Goal: Navigation & Orientation: Find specific page/section

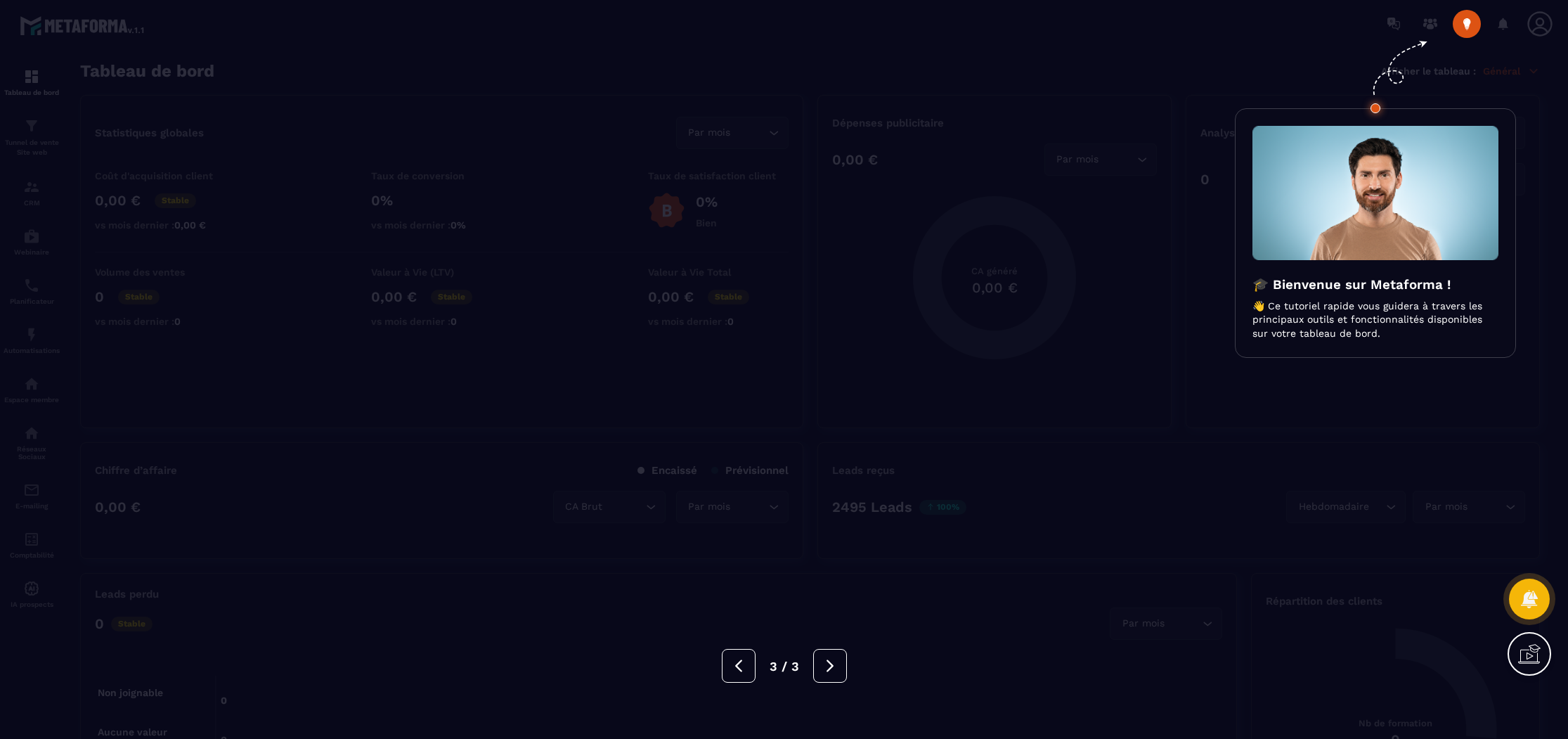
click at [272, 192] on div at bounding box center [784, 370] width 1568 height 739
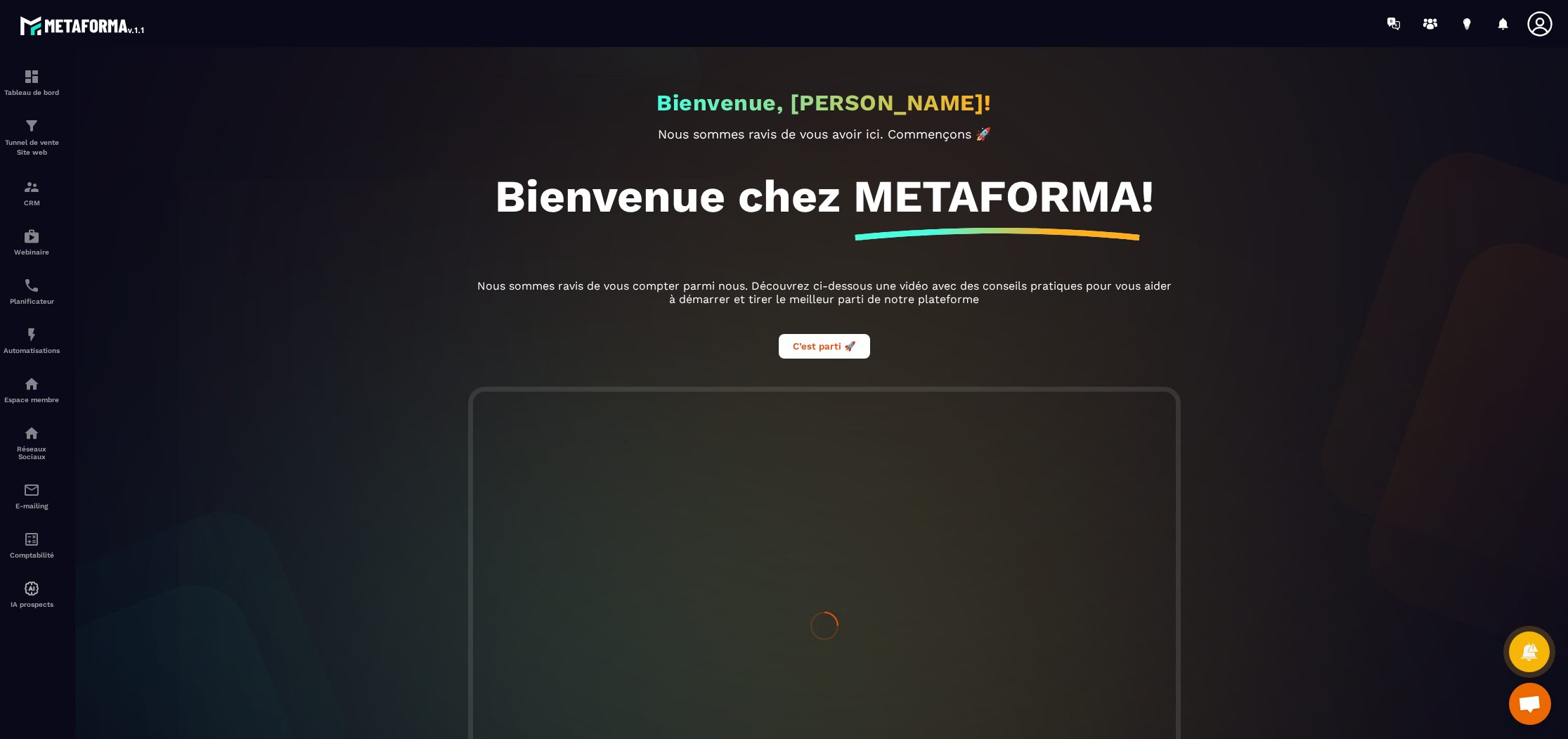
scroll to position [448, 0]
click at [38, 382] on img at bounding box center [32, 384] width 17 height 17
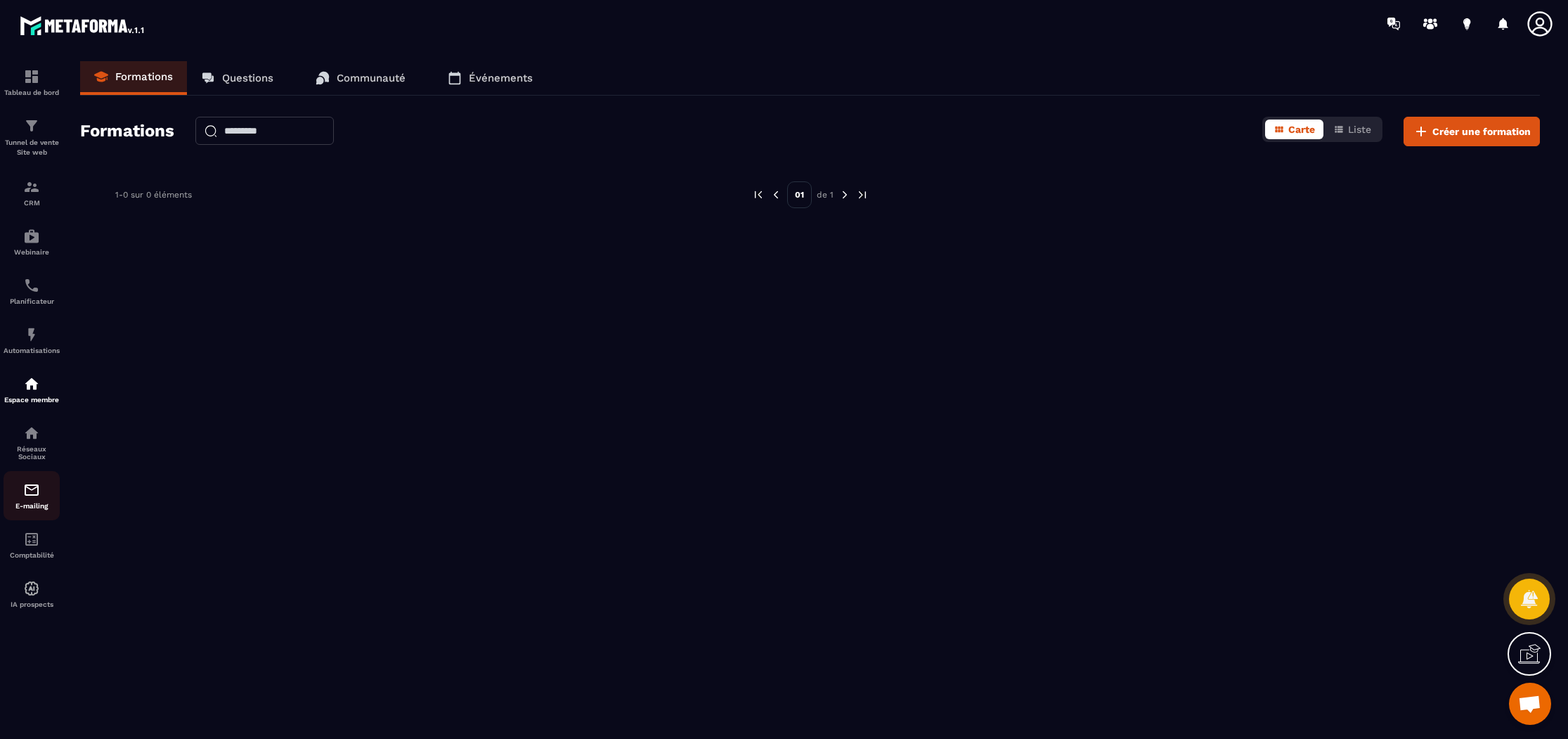
click at [11, 500] on div "E-mailing" at bounding box center [31, 496] width 56 height 28
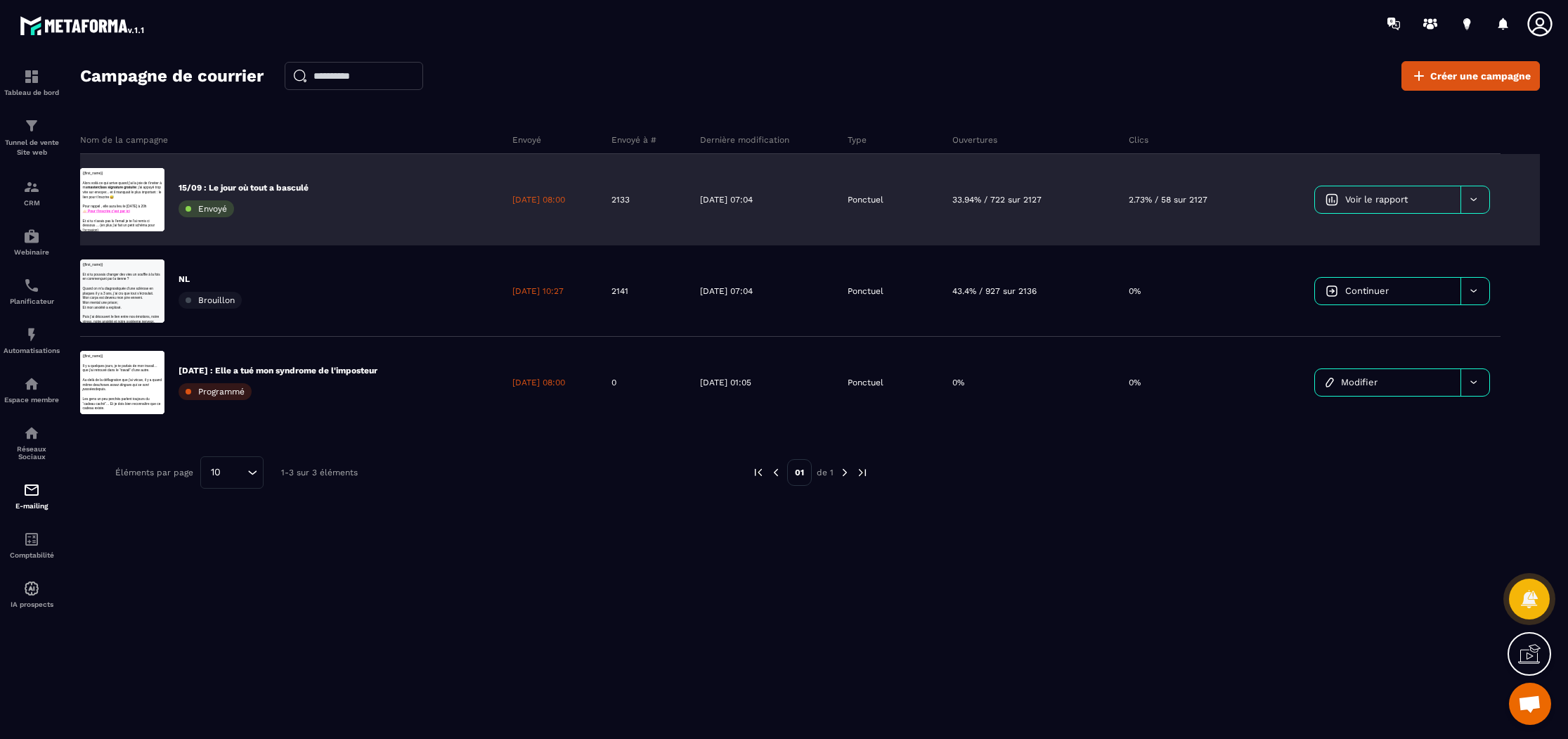
click at [1414, 196] on link "Voir le rapport" at bounding box center [1387, 200] width 145 height 27
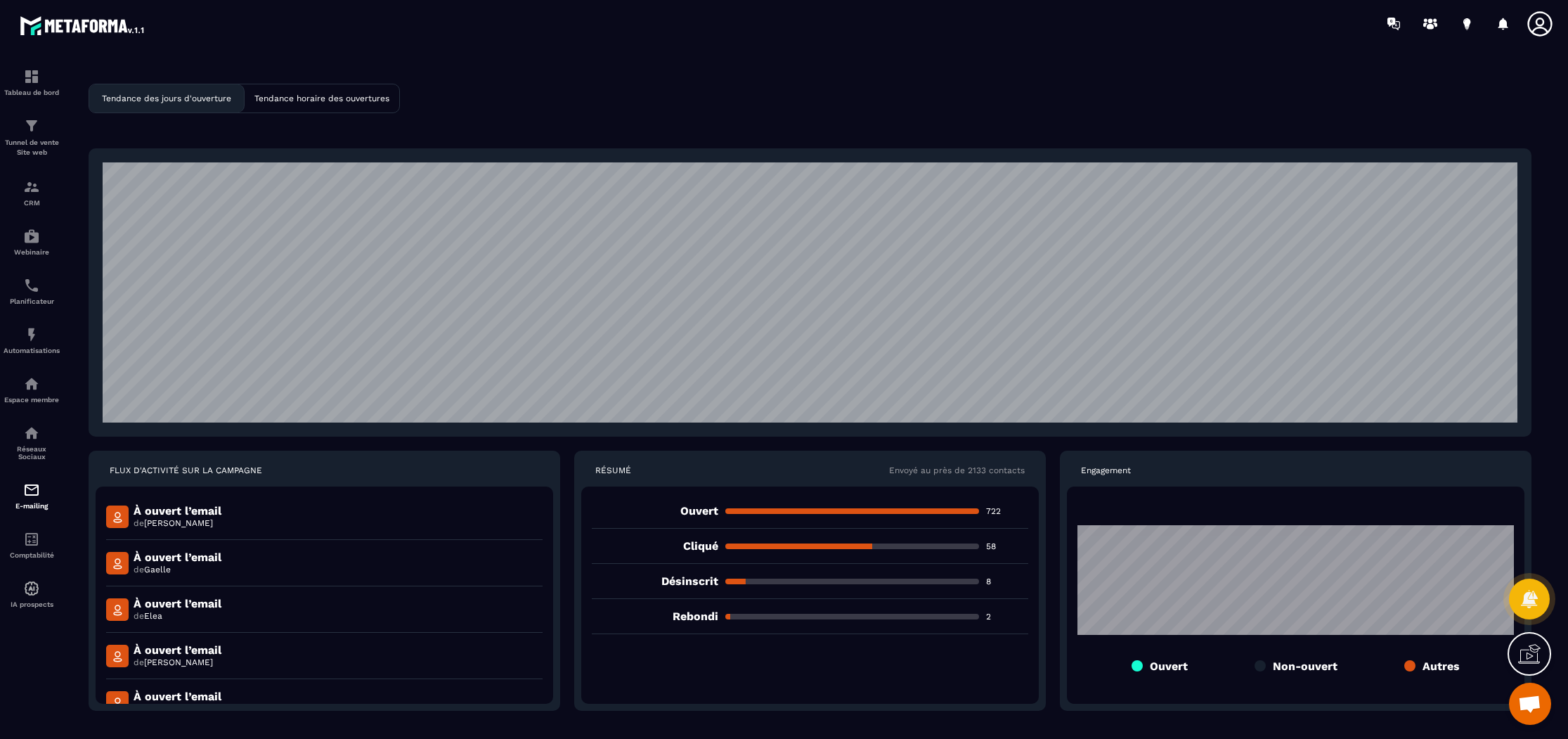
click at [841, 555] on div "Cliqué 58" at bounding box center [810, 546] width 436 height 35
click at [990, 546] on p "58" at bounding box center [1007, 546] width 42 height 11
click at [316, 93] on div "Tendance horaire des ouvertures" at bounding box center [322, 99] width 155 height 28
click at [183, 95] on p "Tendance des jours d'ouverture" at bounding box center [166, 99] width 130 height 10
click at [298, 108] on div "Tendance horaire des ouvertures" at bounding box center [322, 99] width 155 height 28
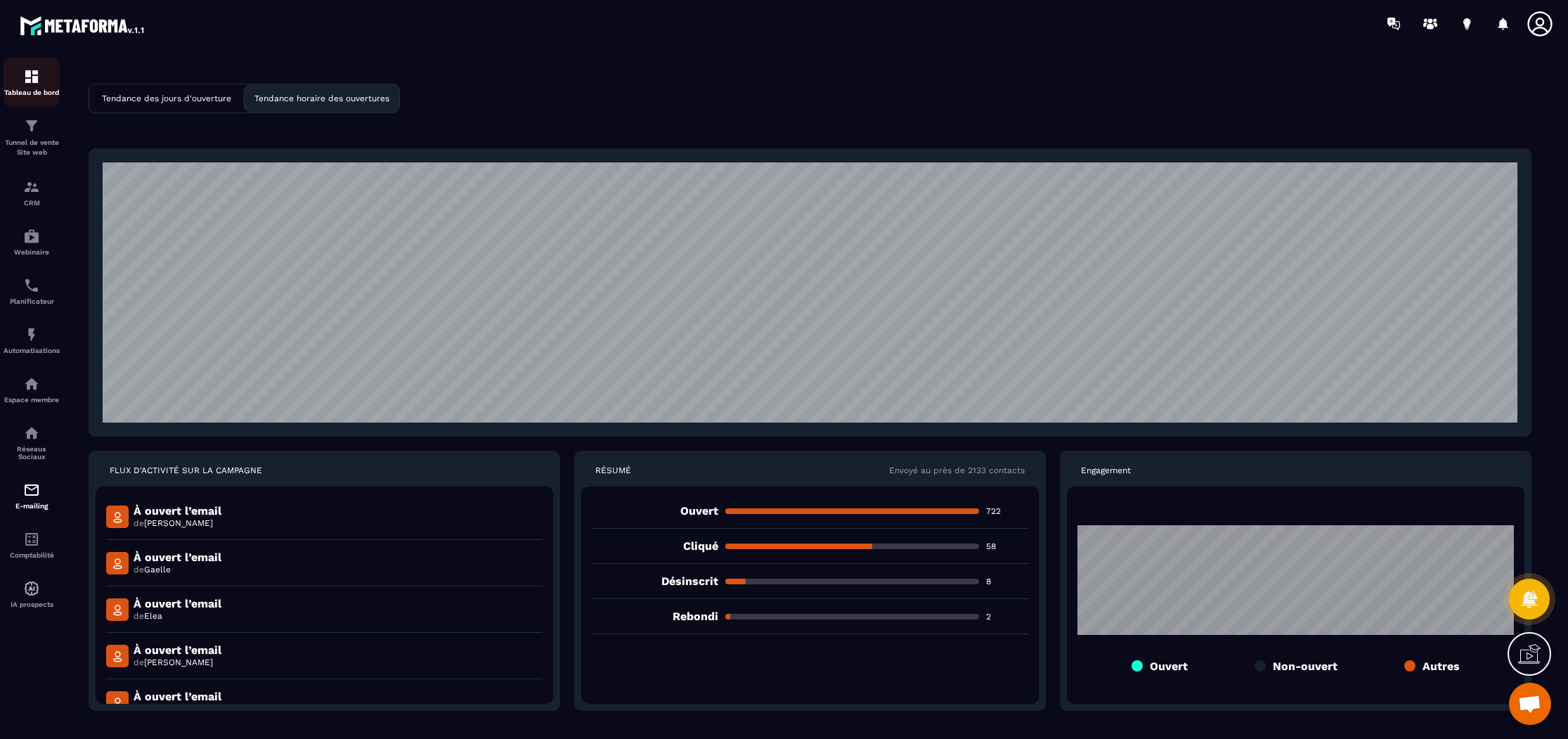
click at [38, 89] on p "Tableau de bord" at bounding box center [31, 92] width 56 height 8
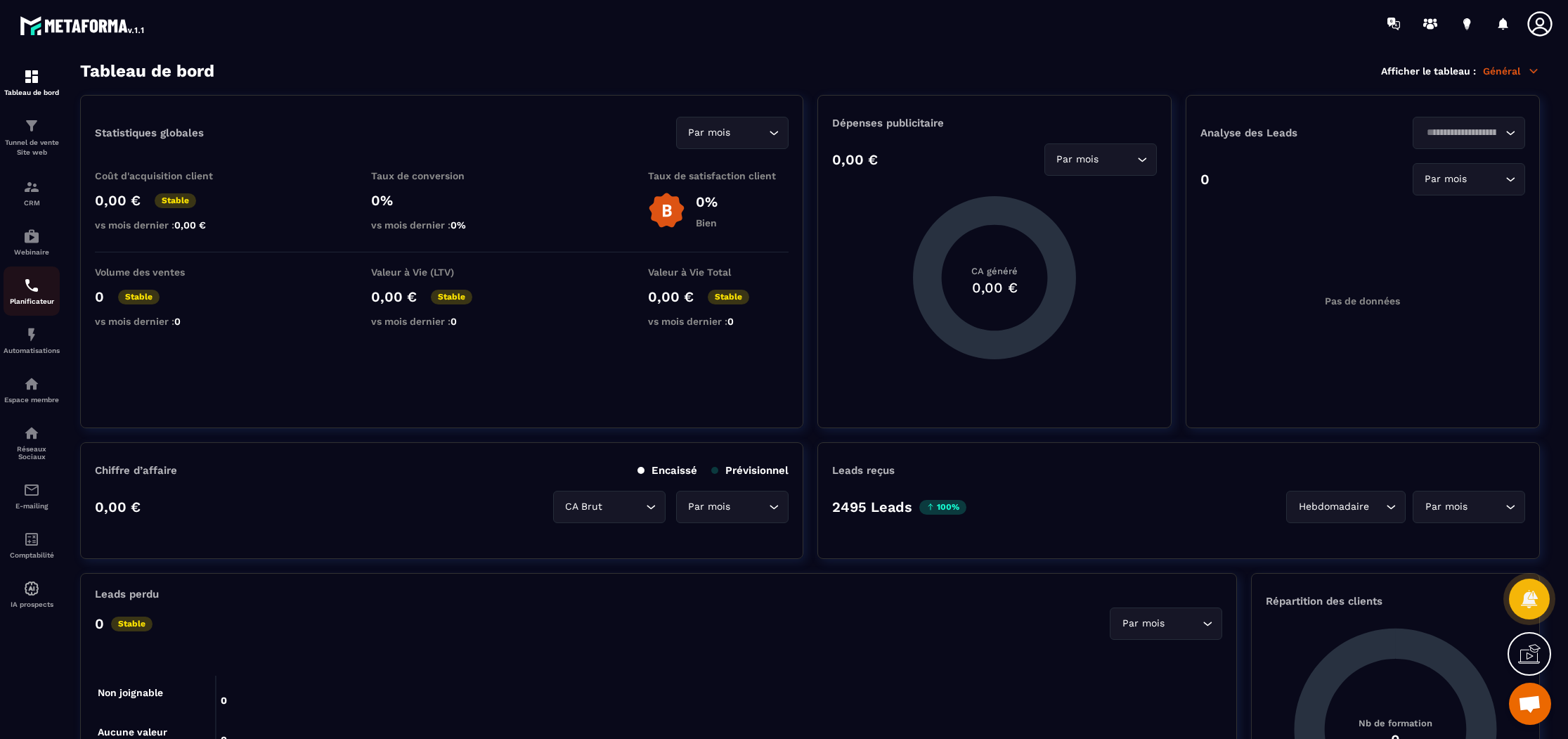
click at [37, 303] on p "Planificateur" at bounding box center [31, 301] width 56 height 8
